Goal: Transaction & Acquisition: Purchase product/service

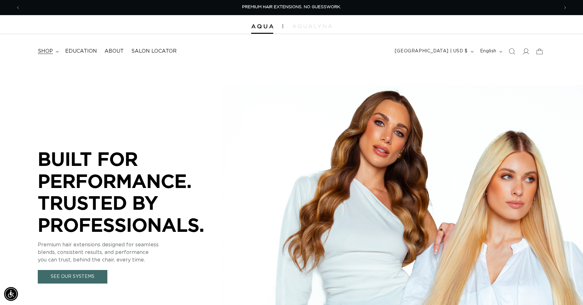
click at [47, 51] on span "shop" at bounding box center [45, 51] width 15 height 7
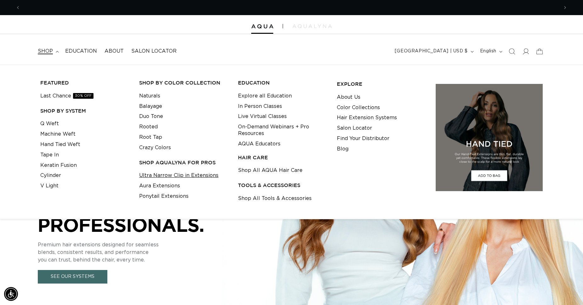
scroll to position [0, 538]
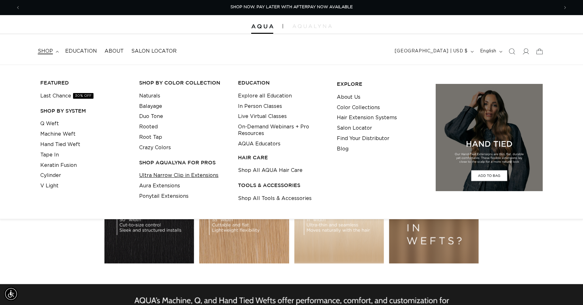
click at [176, 176] on link "Ultra Narrow Clip in Extensions" at bounding box center [178, 175] width 79 height 10
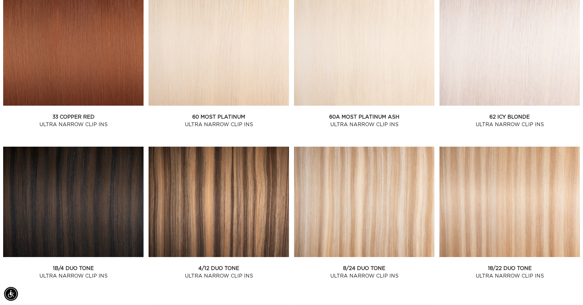
scroll to position [578, 0]
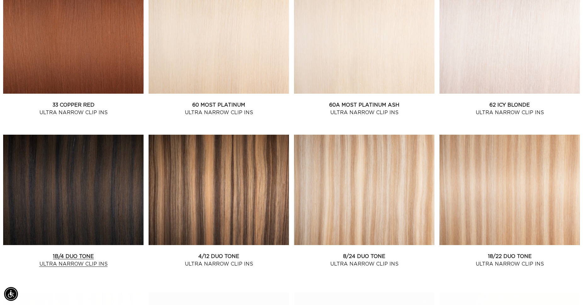
click at [94, 252] on link "1B/4 Duo Tone Ultra Narrow Clip Ins" at bounding box center [73, 259] width 140 height 15
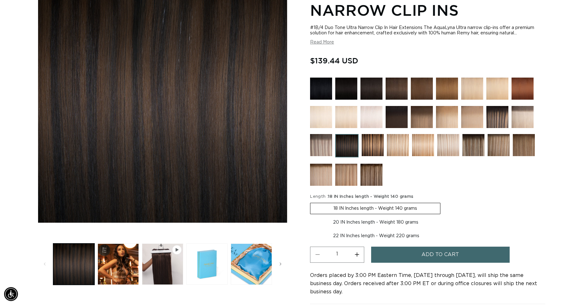
scroll to position [128, 0]
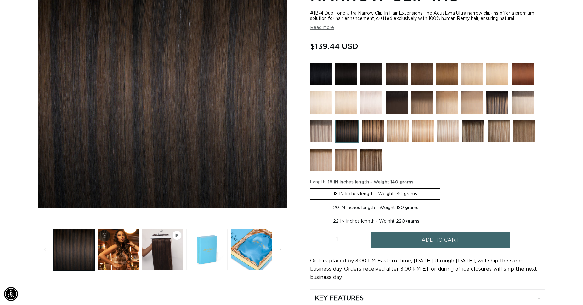
click at [352, 206] on label "20 IN Inches length - Weight 180 grams Variant sold out or unavailable" at bounding box center [375, 207] width 131 height 11
click at [444, 187] on input "20 IN Inches length - Weight 180 grams Variant sold out or unavailable" at bounding box center [444, 187] width 0 height 0
radio input "true"
click at [429, 237] on span "Add to cart" at bounding box center [440, 240] width 37 height 16
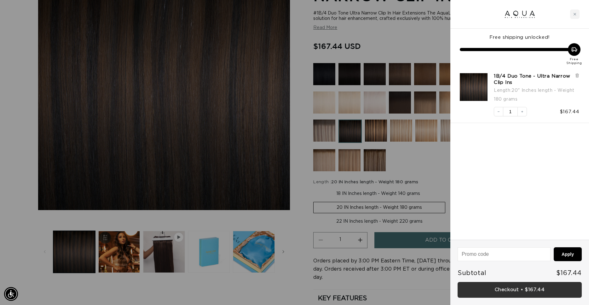
click at [506, 292] on link "Checkout • $167.44" at bounding box center [519, 290] width 124 height 16
